Goal: Task Accomplishment & Management: Manage account settings

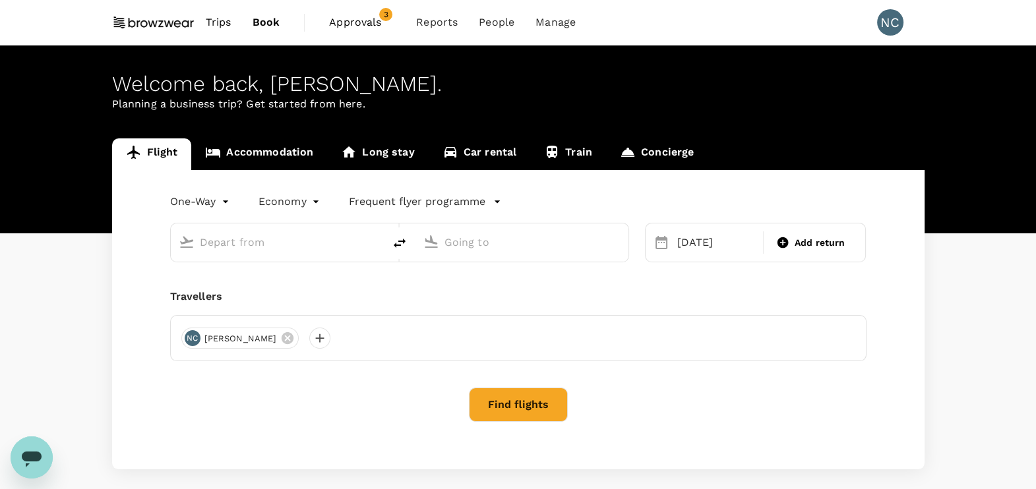
type input "Singapore Changi (SIN)"
type input "Kuala Lumpur Intl ([GEOGRAPHIC_DATA])"
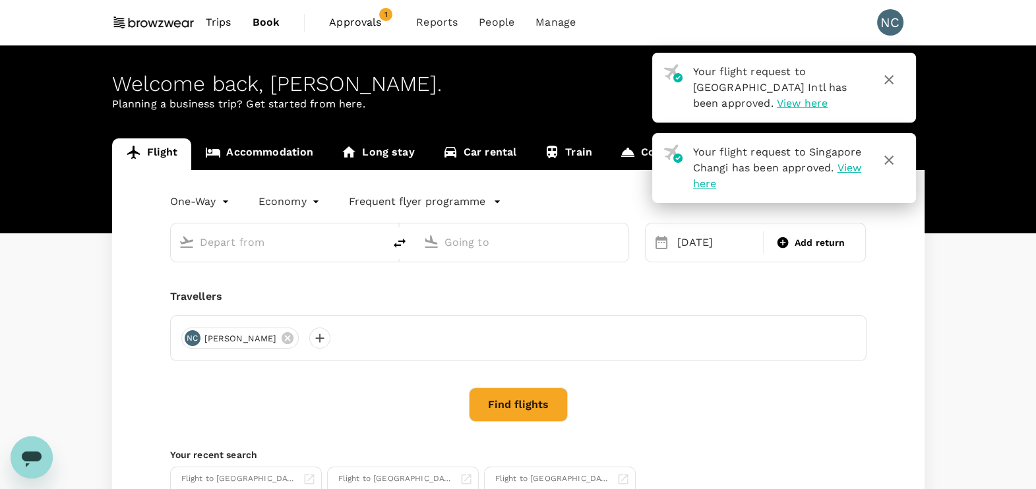
click at [337, 22] on span "Approvals" at bounding box center [362, 23] width 66 height 16
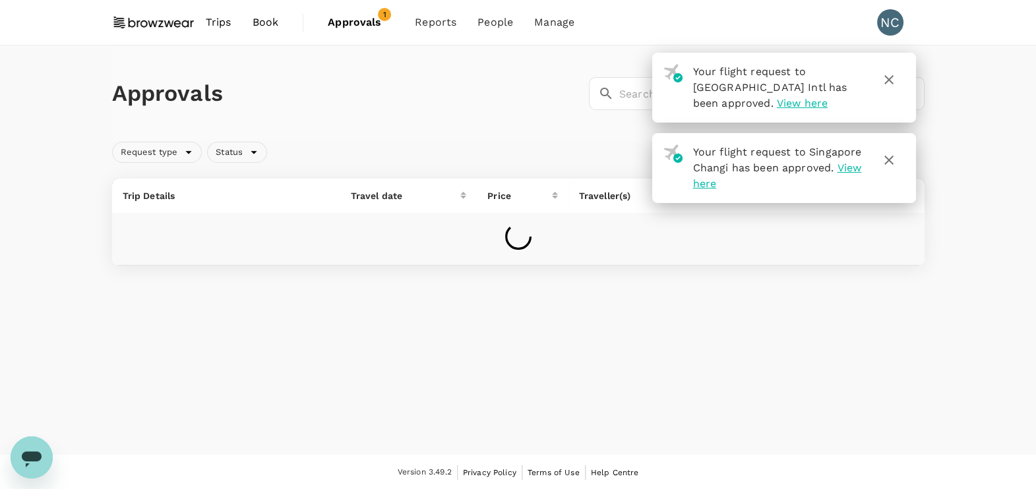
click at [776, 102] on span "View here" at bounding box center [801, 103] width 51 height 13
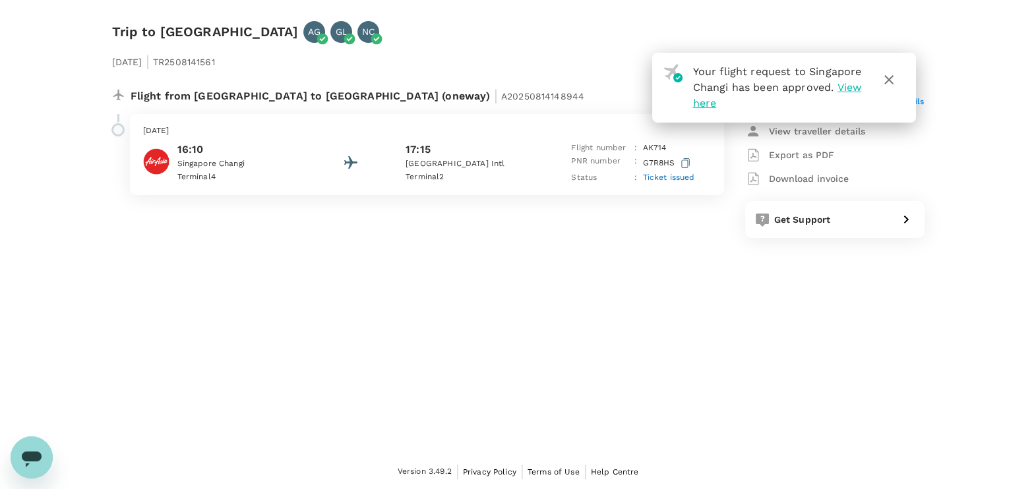
click at [679, 175] on span "Ticket issued" at bounding box center [669, 177] width 52 height 9
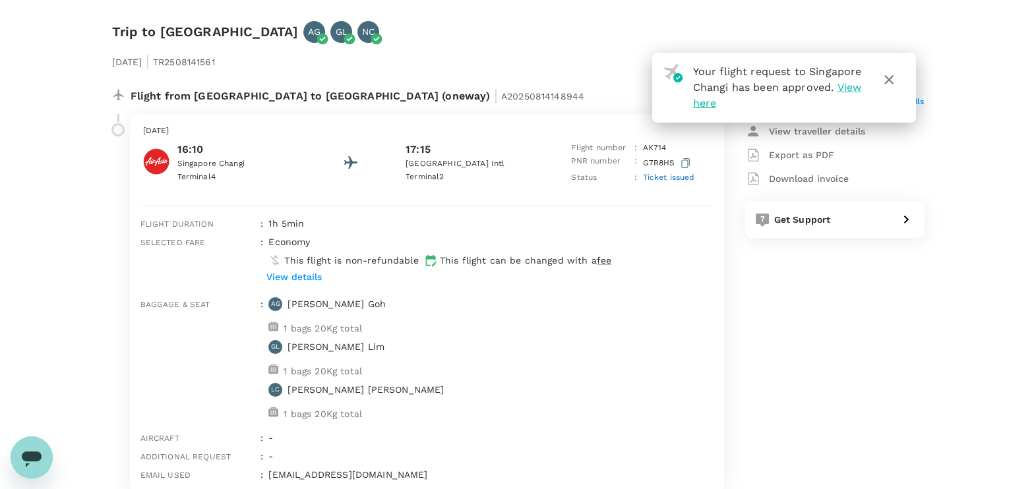
click at [890, 78] on icon "button" at bounding box center [888, 79] width 9 height 9
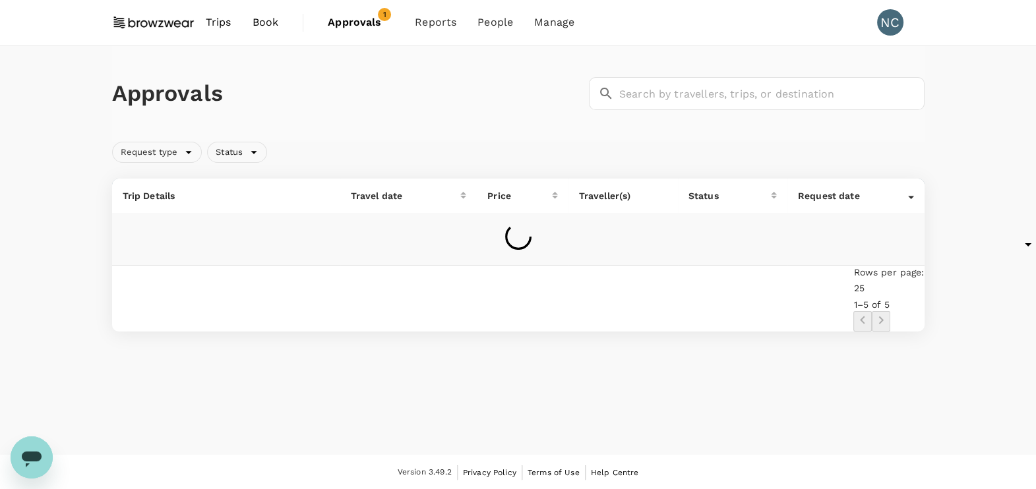
click at [369, 25] on span "Approvals" at bounding box center [361, 23] width 66 height 16
click at [374, 20] on span "Approvals" at bounding box center [361, 23] width 66 height 16
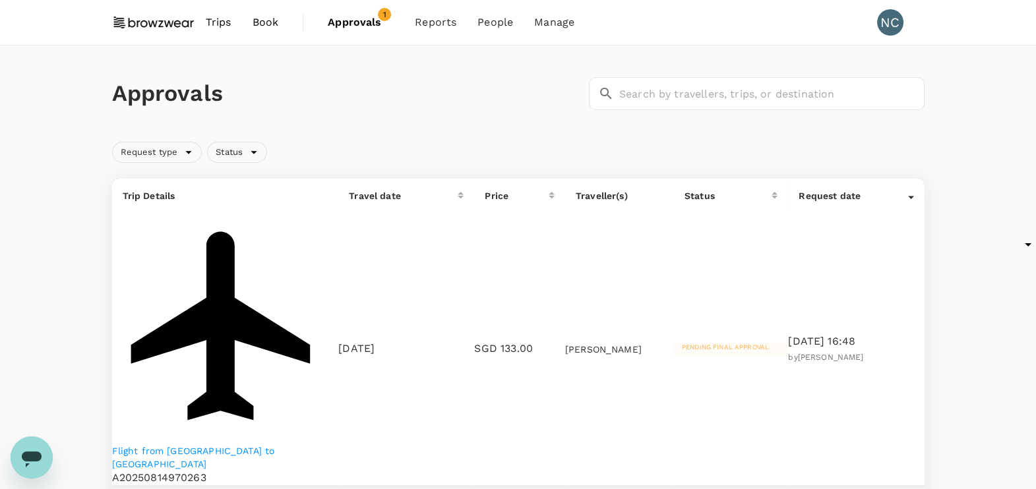
click at [170, 444] on p "Flight from [GEOGRAPHIC_DATA] to [GEOGRAPHIC_DATA]" at bounding box center [225, 457] width 227 height 26
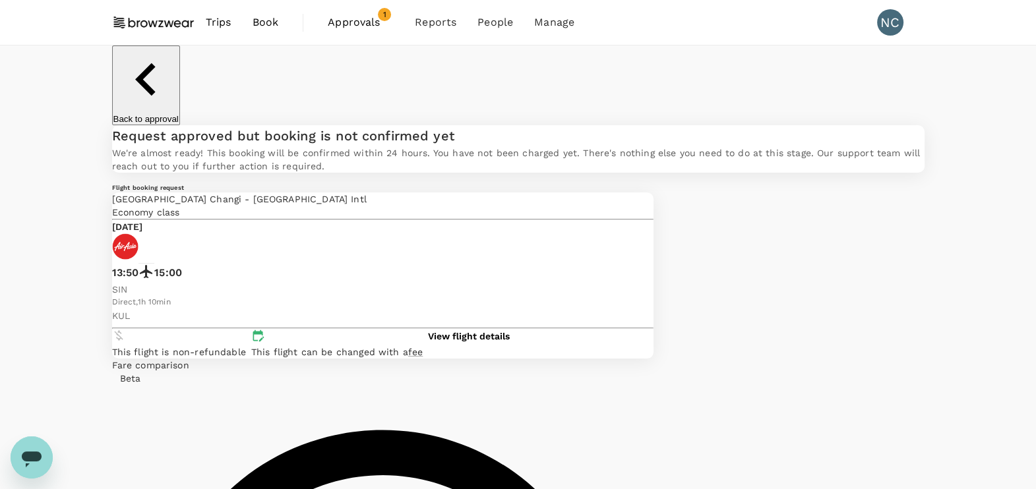
click at [339, 19] on span "Approvals" at bounding box center [361, 23] width 66 height 16
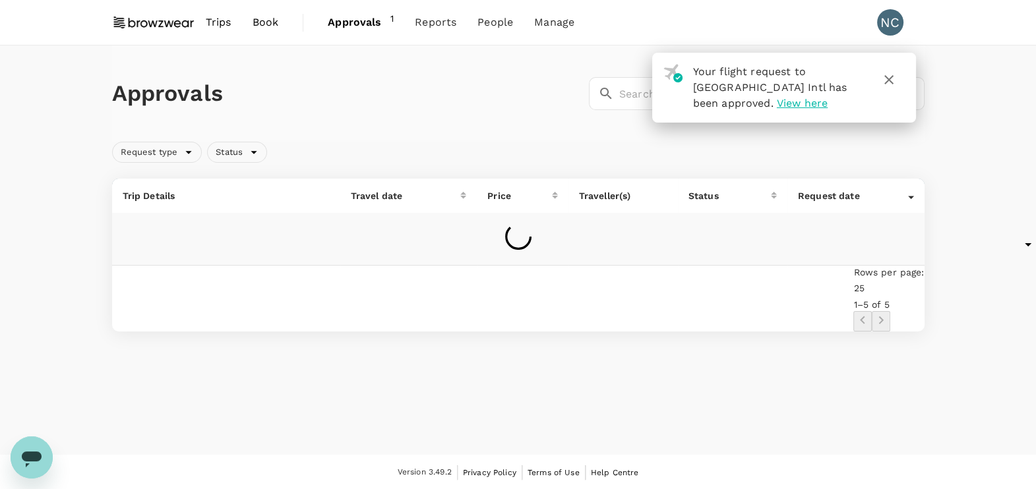
click at [776, 103] on span "View here" at bounding box center [801, 103] width 51 height 13
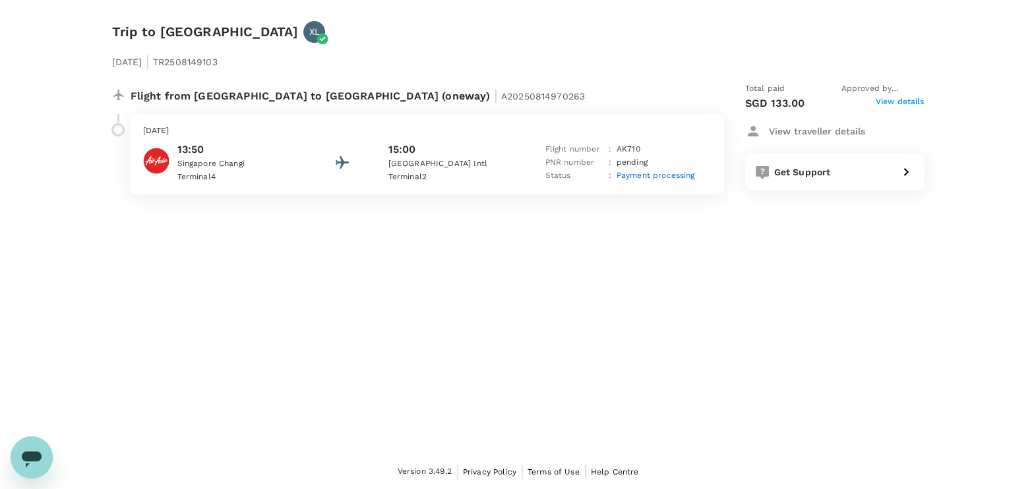
click at [215, 37] on div "[DATE] | TR2508149103 Flight from [GEOGRAPHIC_DATA] to [GEOGRAPHIC_DATA] (onewa…" at bounding box center [507, 119] width 833 height 194
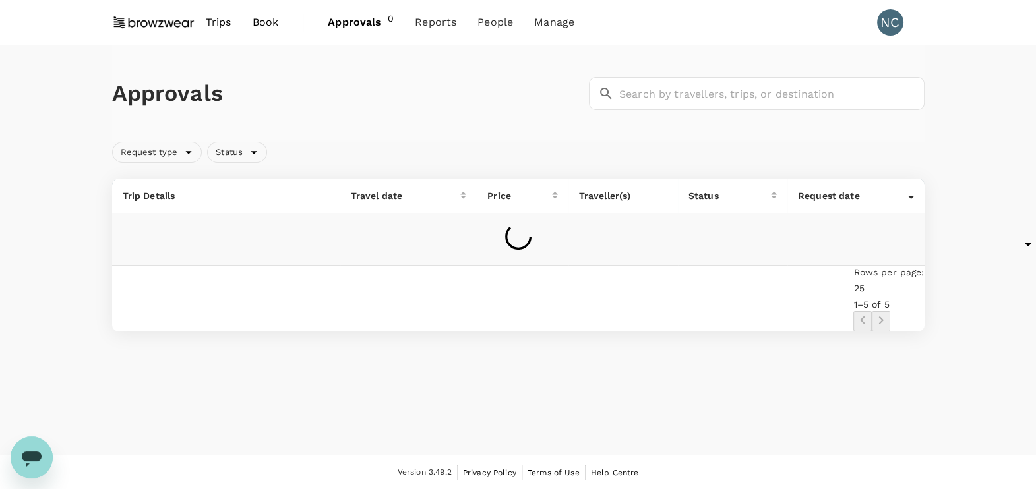
click at [250, 26] on link "Book" at bounding box center [265, 22] width 47 height 45
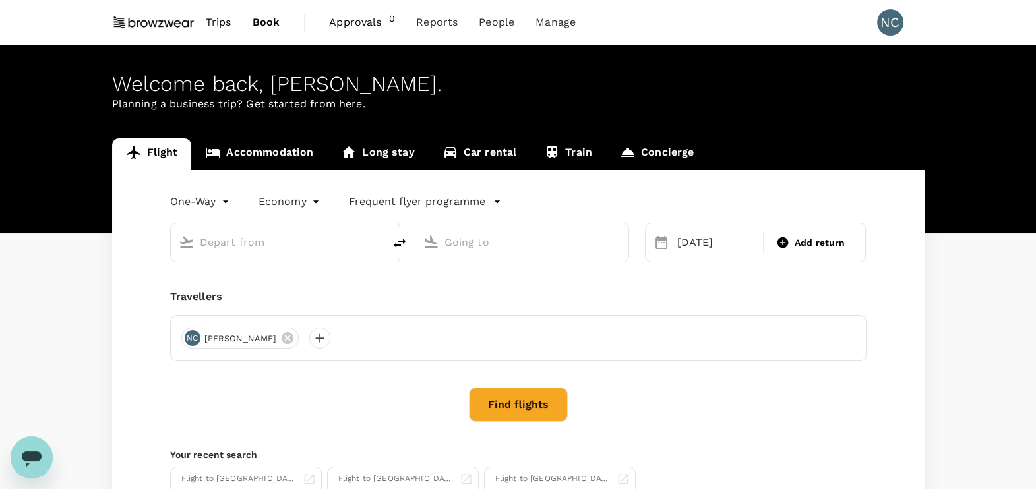
type input "Singapore Changi (SIN)"
type input "Kuala Lumpur Intl ([GEOGRAPHIC_DATA])"
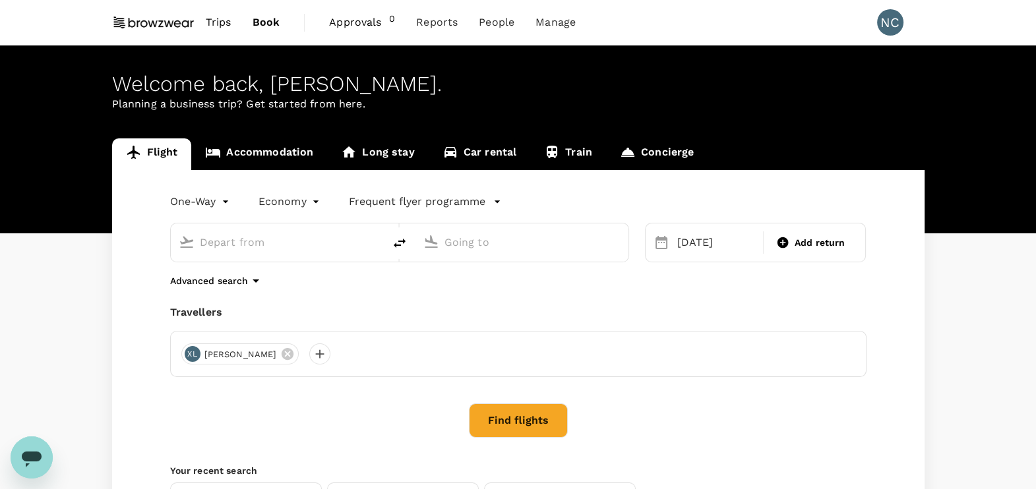
click at [210, 28] on span "Trips" at bounding box center [219, 23] width 26 height 16
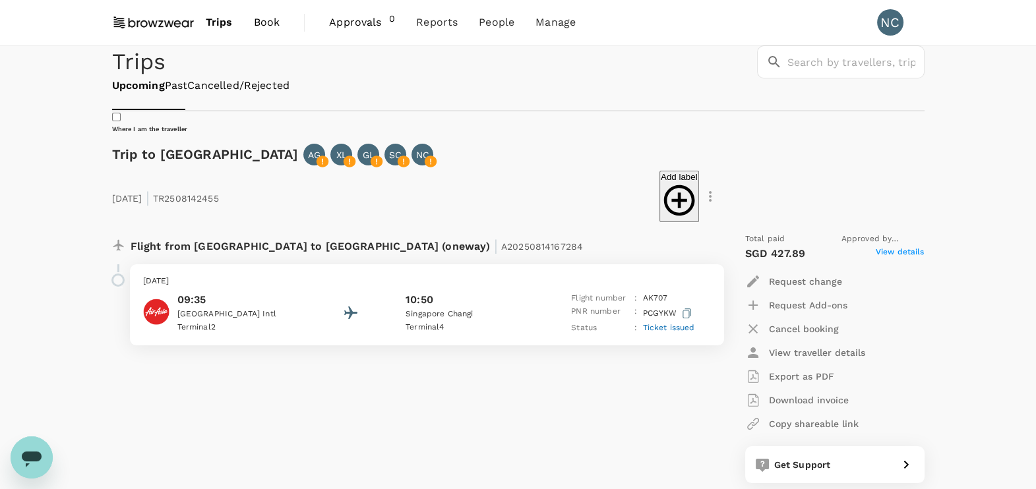
click at [224, 24] on span "Trips" at bounding box center [219, 23] width 27 height 16
click at [341, 21] on span "Approvals" at bounding box center [359, 23] width 60 height 16
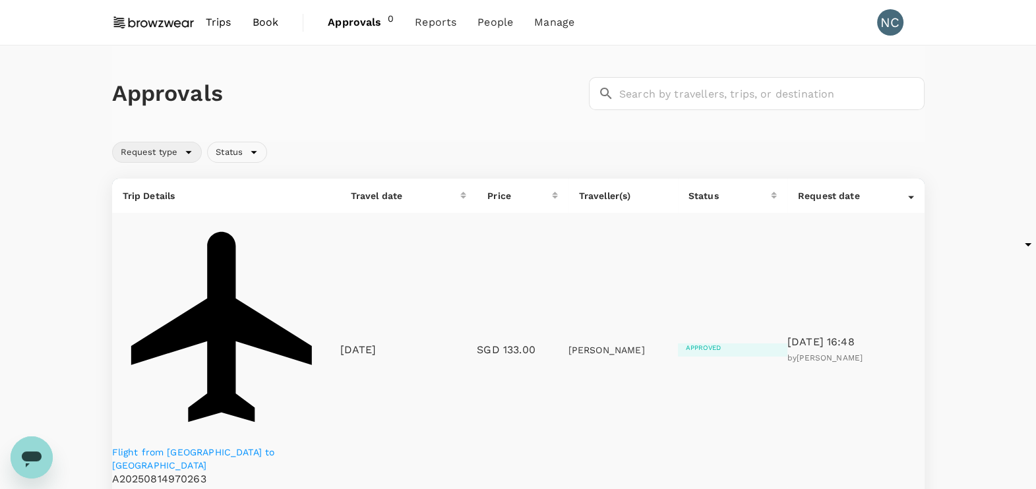
click at [192, 151] on div "Request type" at bounding box center [157, 152] width 90 height 21
click at [305, 107] on div "Approvals ​ ​" at bounding box center [515, 91] width 817 height 38
click at [217, 19] on span "Trips" at bounding box center [219, 23] width 26 height 16
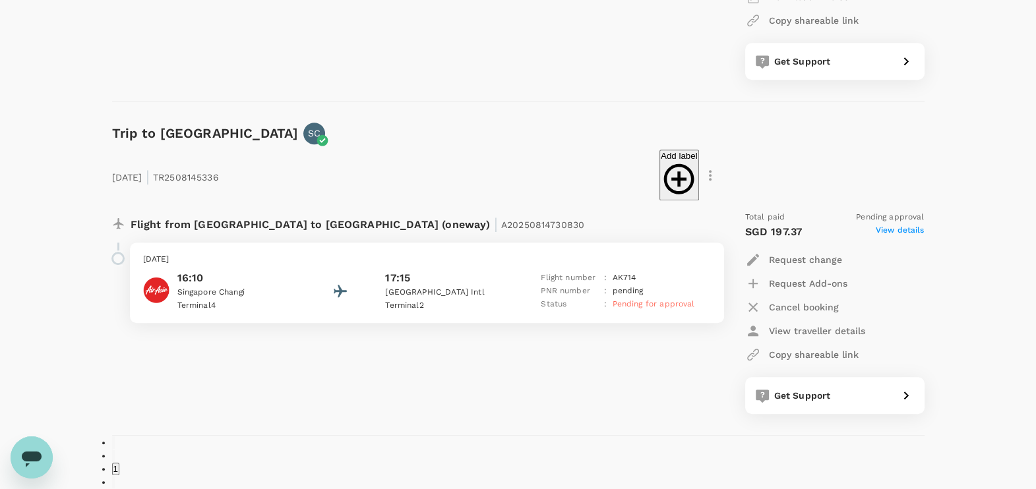
scroll to position [1153, 0]
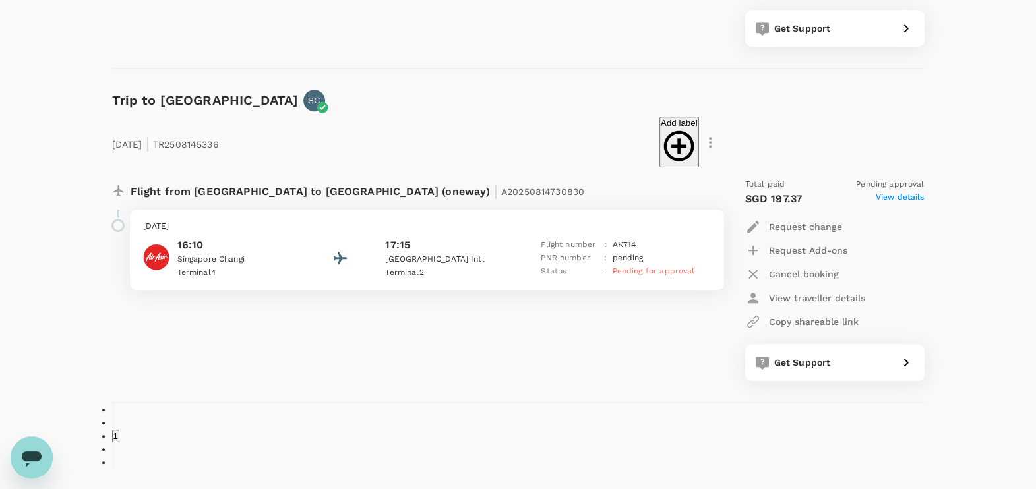
click at [626, 276] on span "Pending for approval" at bounding box center [653, 270] width 82 height 9
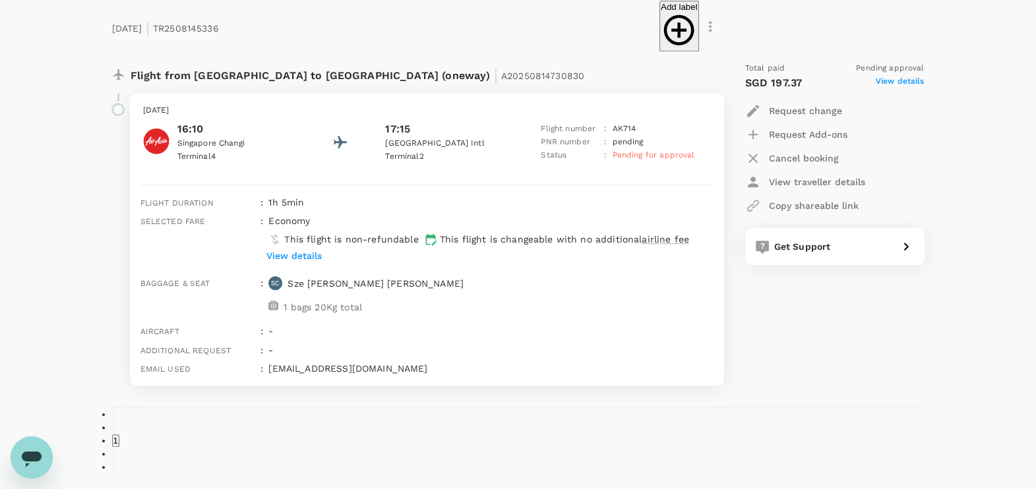
scroll to position [1235, 0]
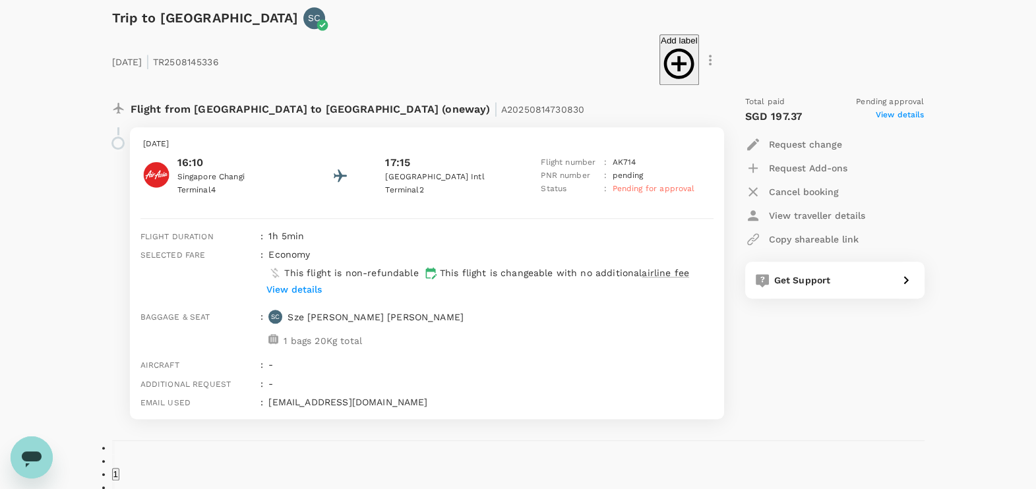
click at [649, 190] on span "Pending for approval" at bounding box center [653, 188] width 82 height 9
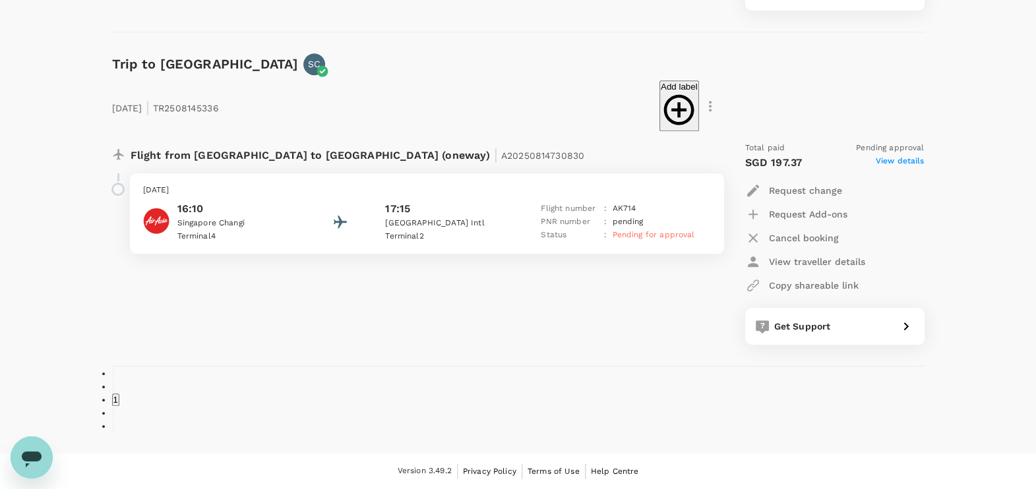
scroll to position [1200, 0]
click at [631, 230] on span "Pending for approval" at bounding box center [653, 234] width 82 height 9
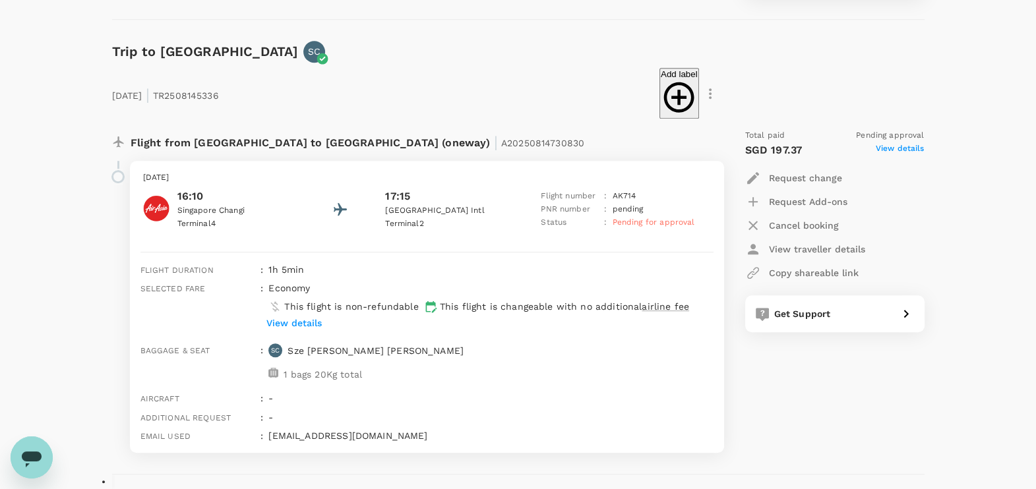
scroll to position [1235, 0]
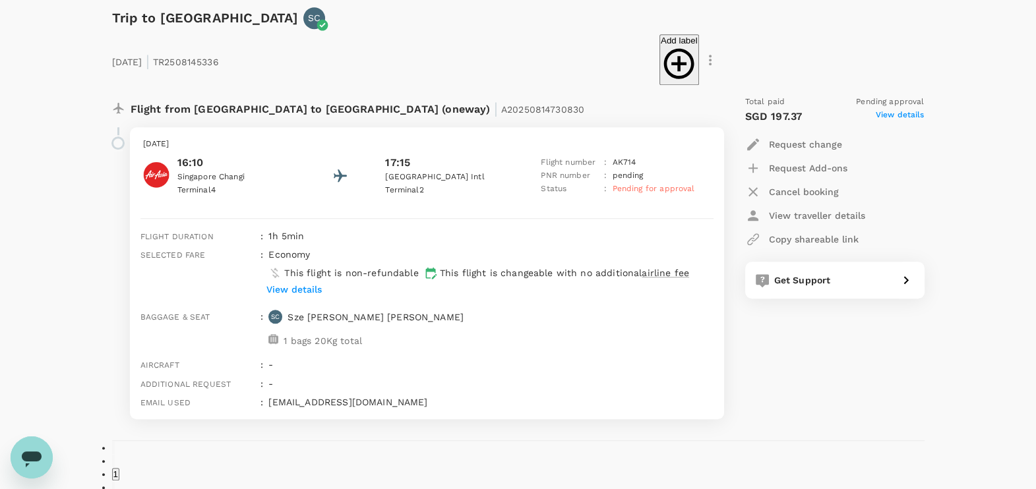
click at [905, 117] on span "View details" at bounding box center [899, 117] width 49 height 16
